Goal: Navigation & Orientation: Find specific page/section

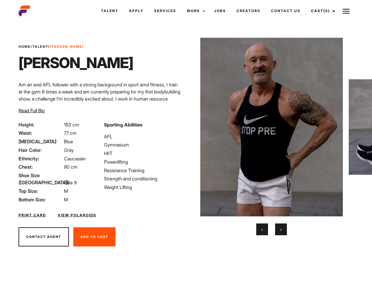
click at [321, 11] on link "Cast (0)" at bounding box center [322, 11] width 33 height 16
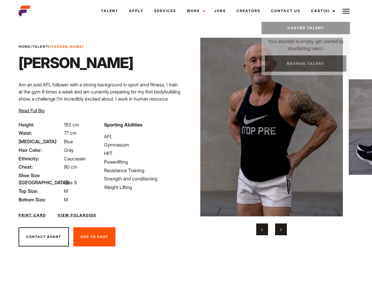
click at [346, 11] on img at bounding box center [345, 11] width 7 height 7
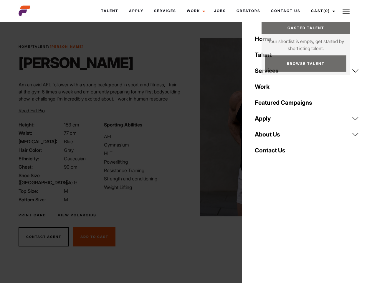
click at [271, 136] on img at bounding box center [271, 127] width 143 height 178
click at [186, 127] on div "Sporting Abilities AFL Gymnasium HIIT Powerlifting Resistance Training Strength…" at bounding box center [142, 162] width 85 height 82
click at [262, 229] on button "‹" at bounding box center [262, 229] width 12 height 12
click at [281, 229] on button "›" at bounding box center [281, 229] width 12 height 12
